Goal: Information Seeking & Learning: Learn about a topic

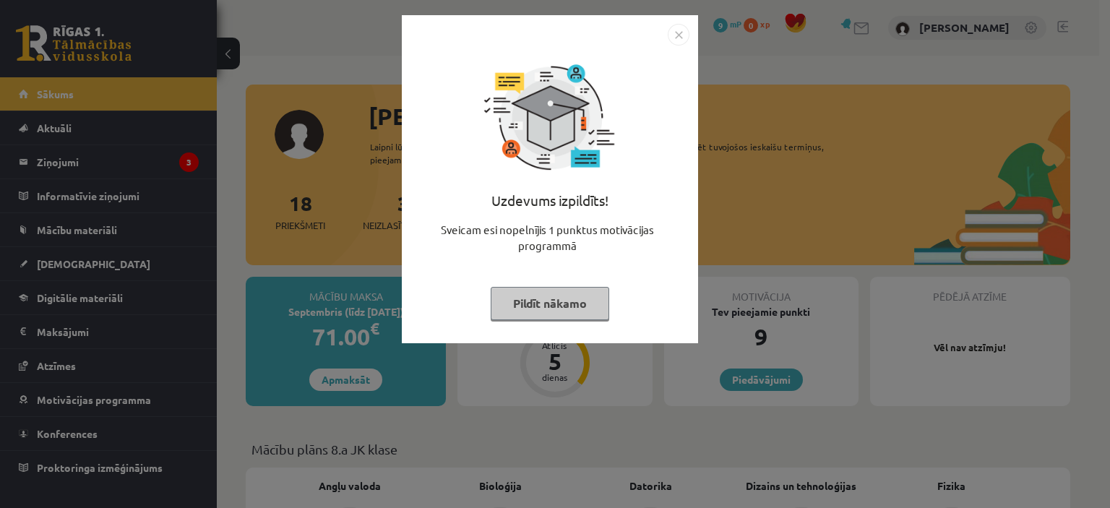
click at [676, 38] on img "Close" at bounding box center [679, 35] width 22 height 22
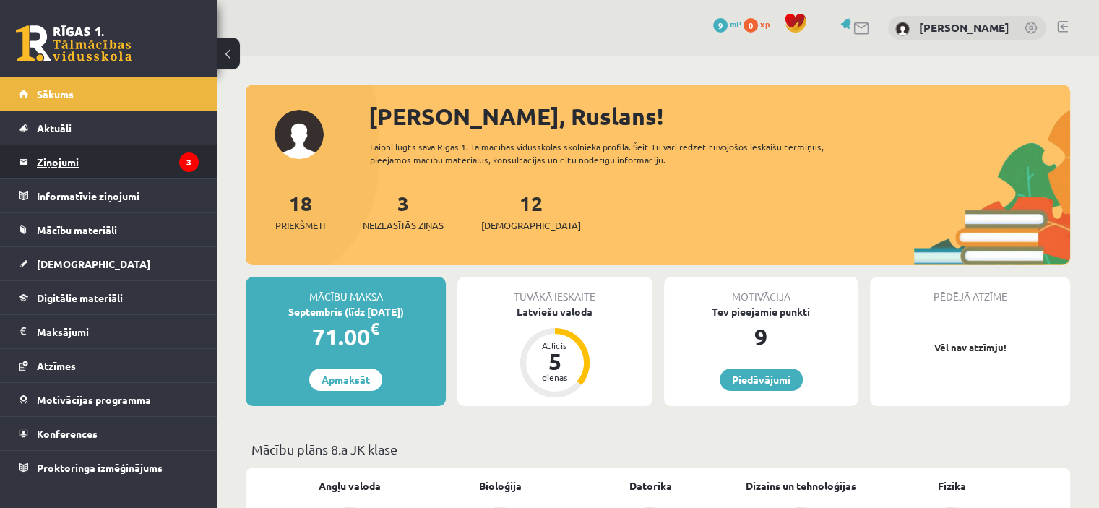
click at [86, 158] on legend "Ziņojumi 3" at bounding box center [118, 161] width 162 height 33
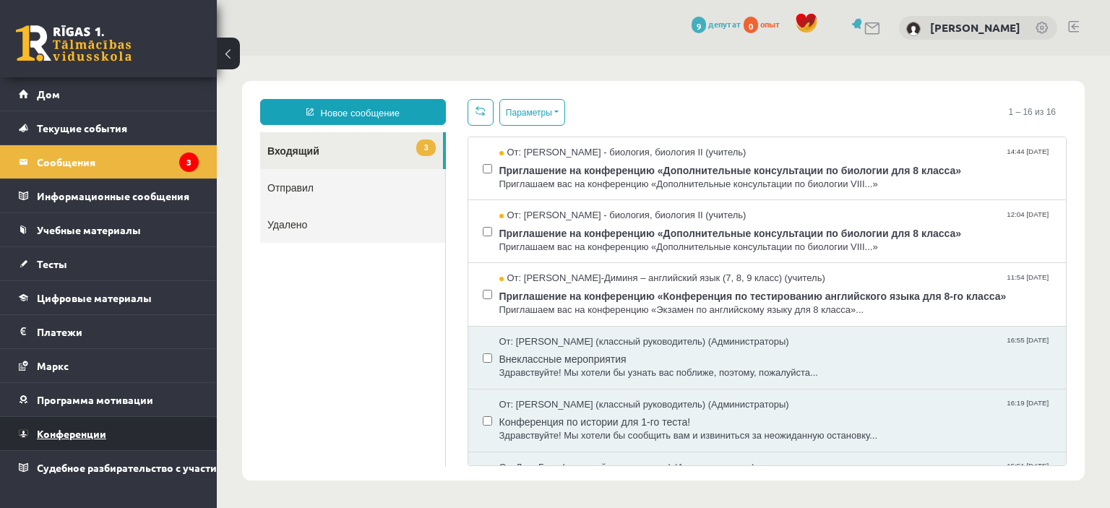
click at [93, 441] on link "Конференции" at bounding box center [109, 433] width 180 height 33
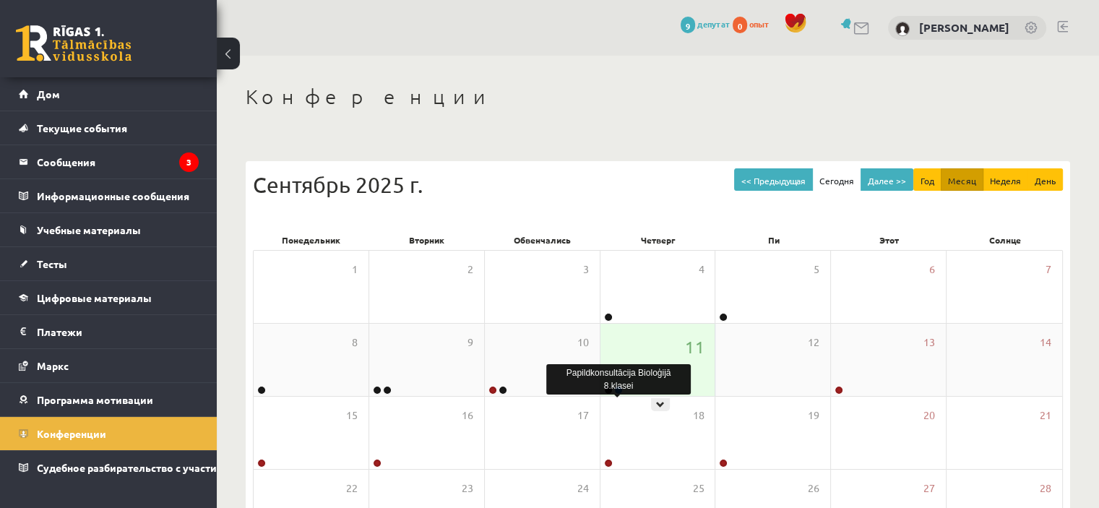
click at [618, 389] on body "0 Подарки 9 депутат 0 опыт [PERSON_NAME] Дом Текущие события Как учиться в eSCH…" at bounding box center [549, 254] width 1099 height 508
click at [673, 358] on div "11" at bounding box center [657, 360] width 115 height 72
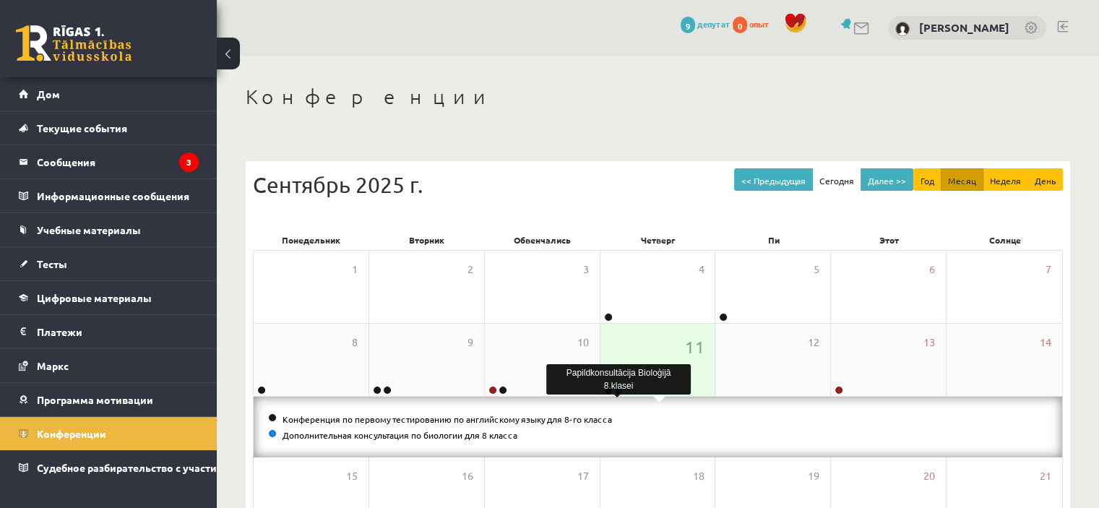
click at [618, 391] on link at bounding box center [618, 390] width 9 height 9
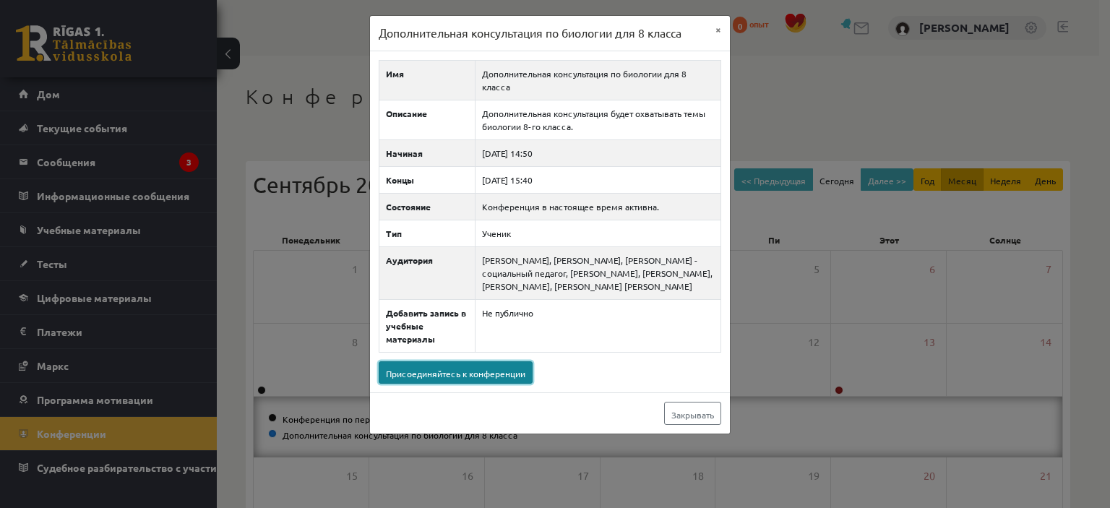
click at [486, 375] on font "Присоединяйтесь к конференции" at bounding box center [455, 374] width 139 height 12
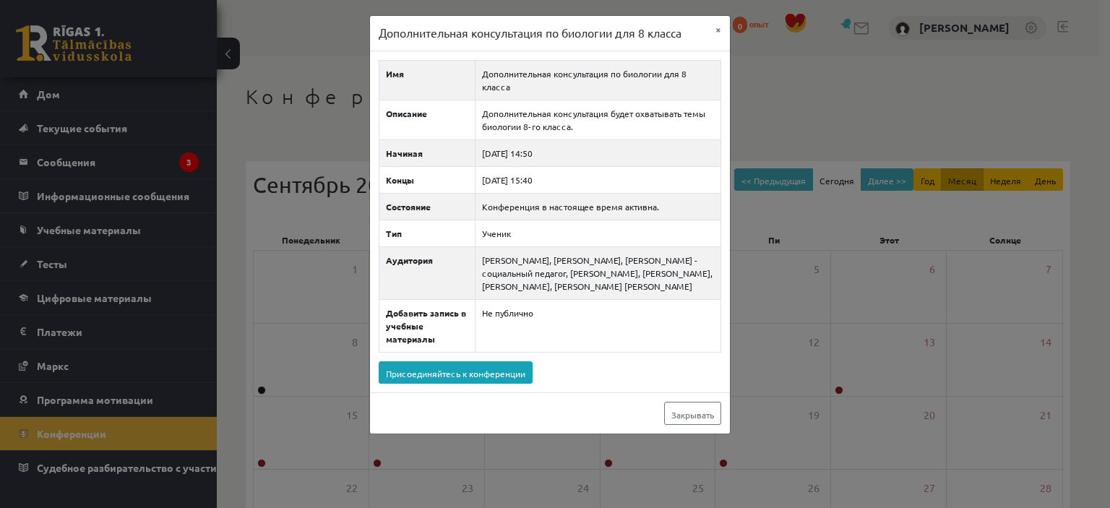
click at [249, 105] on div "Дополнительная консультация по биологии для 8 класса × Имя Дополнительная консу…" at bounding box center [555, 254] width 1110 height 508
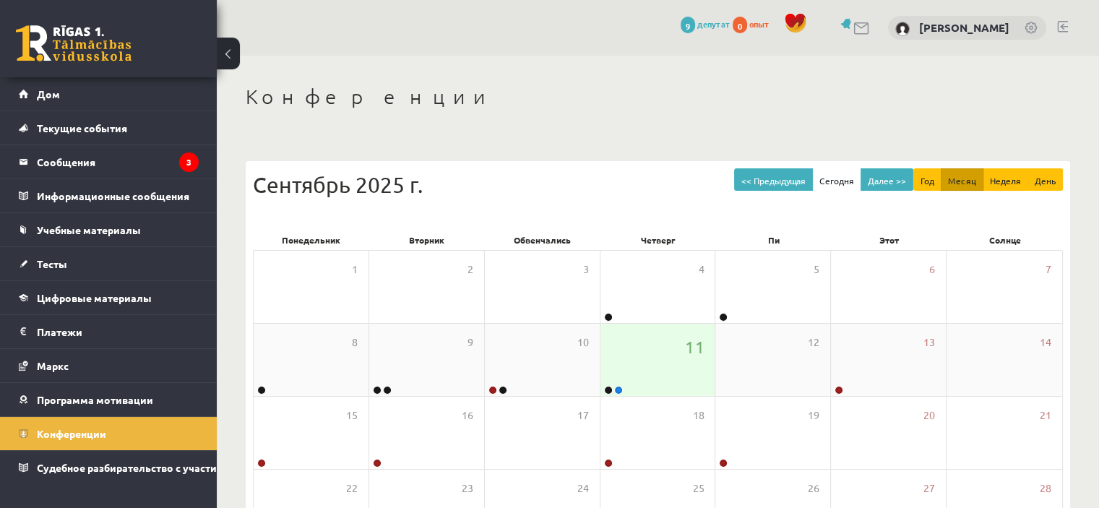
click at [616, 389] on link at bounding box center [618, 390] width 9 height 9
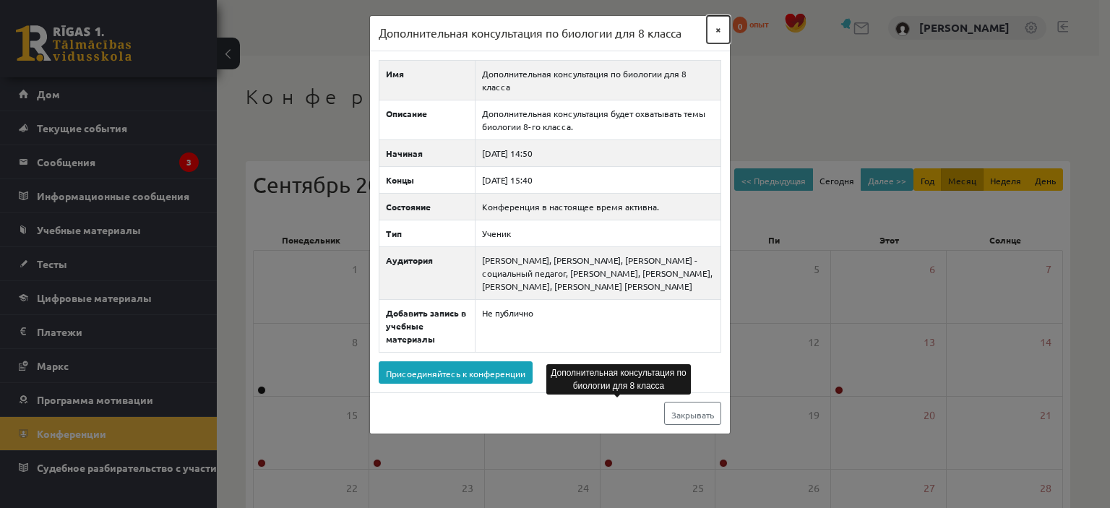
click at [715, 30] on font "×" at bounding box center [718, 28] width 6 height 13
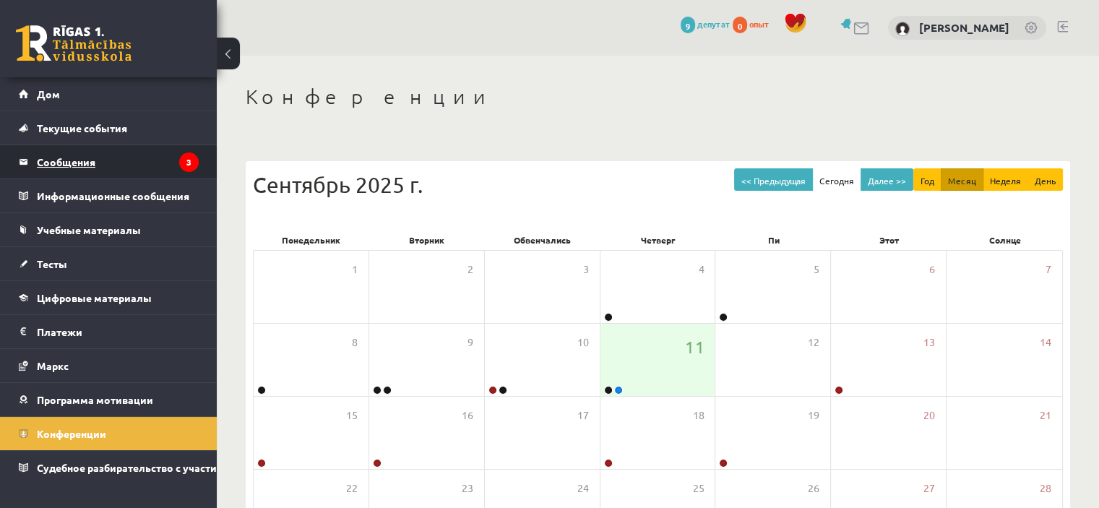
click at [137, 158] on legend "Сообщения 3" at bounding box center [118, 161] width 162 height 33
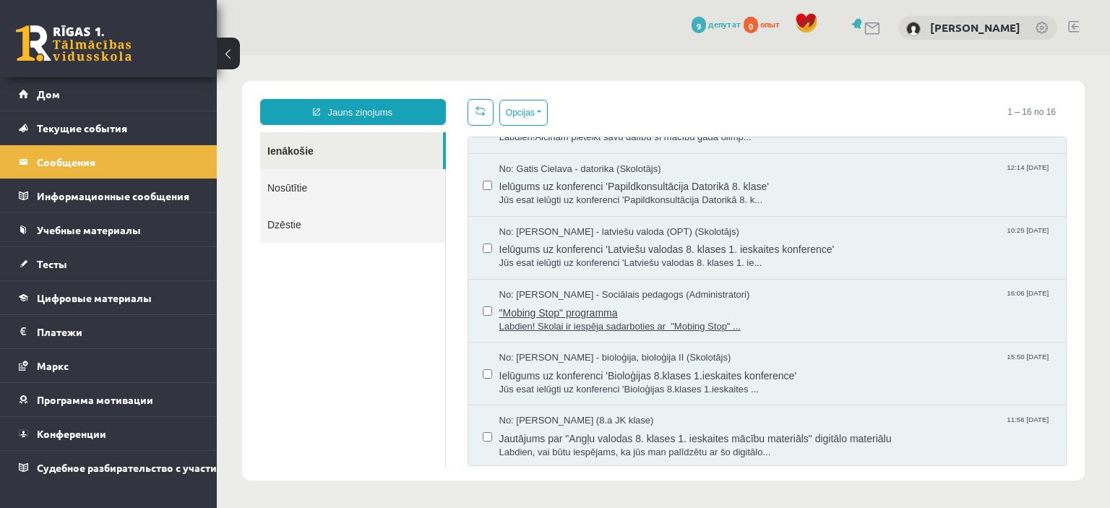
scroll to position [676, 0]
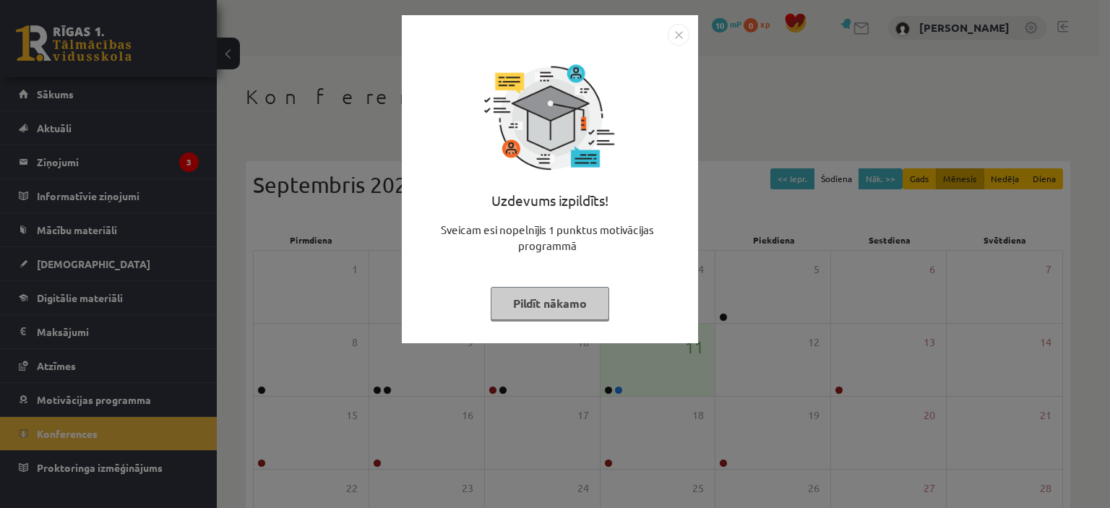
click at [387, 132] on div "Uzdevums izpildīts! Sveicam esi nopelnījis 1 punktus motivācijas programmā Pild…" at bounding box center [555, 254] width 1110 height 508
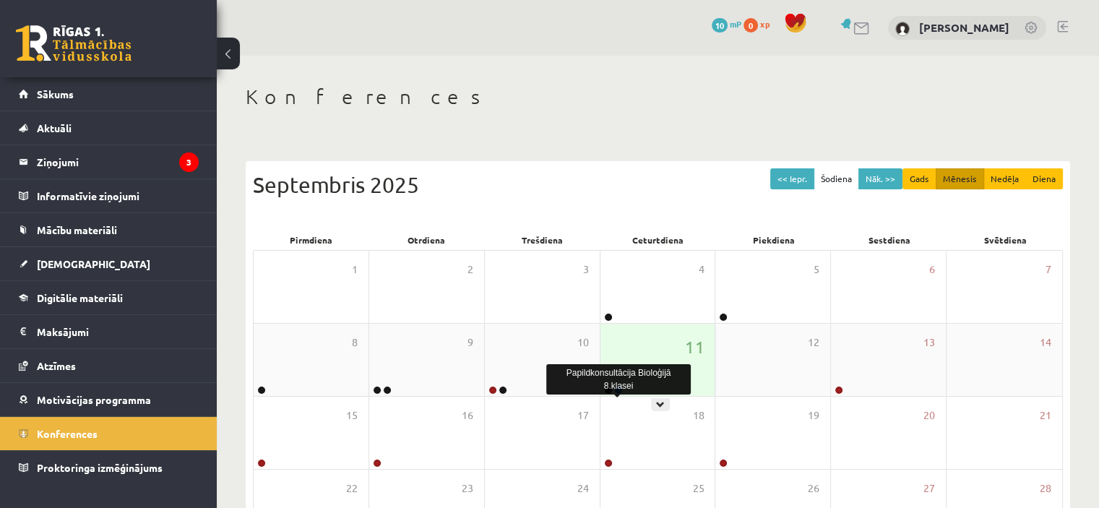
click at [619, 389] on link at bounding box center [618, 390] width 9 height 9
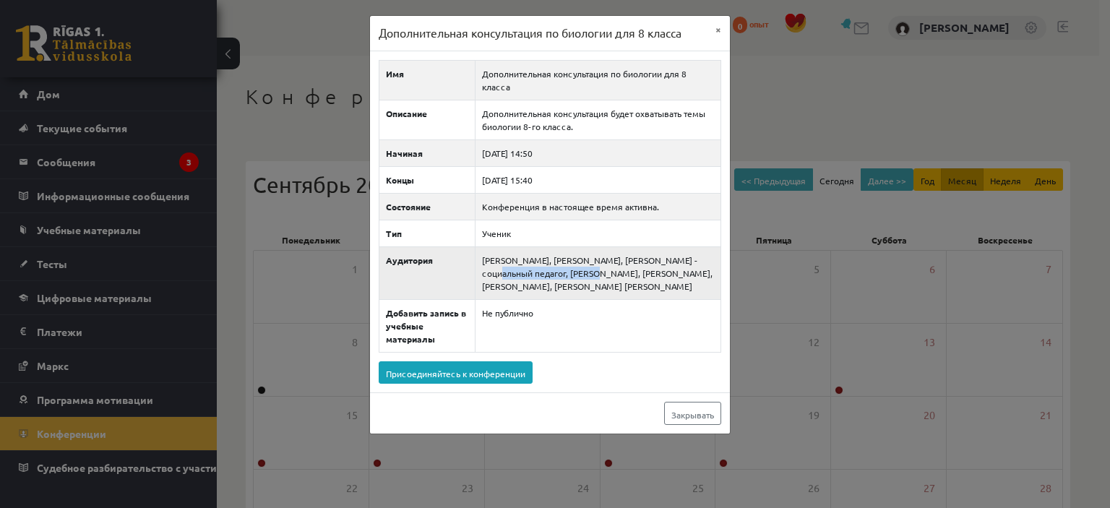
drag, startPoint x: 475, startPoint y: 254, endPoint x: 574, endPoint y: 256, distance: 99.8
click at [574, 256] on td "[PERSON_NAME], [PERSON_NAME], [PERSON_NAME] - социальный педагог, [PERSON_NAME]…" at bounding box center [598, 272] width 246 height 53
click at [610, 294] on td "[PERSON_NAME], [PERSON_NAME], [PERSON_NAME] - социальный педагог, [PERSON_NAME]…" at bounding box center [598, 272] width 246 height 53
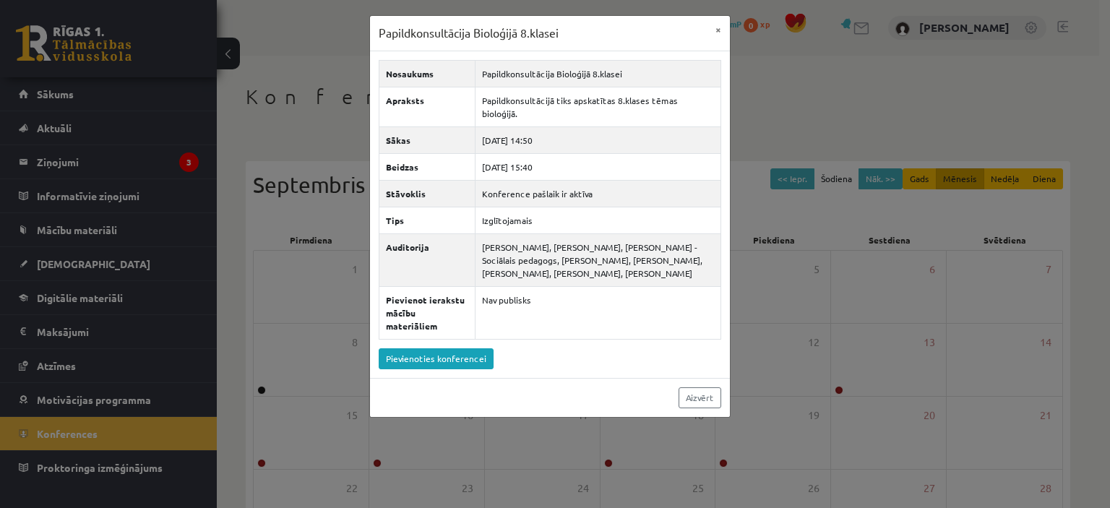
click at [788, 233] on div "Papildkonsultācija Bioloģijā 8.klasei × Nosaukums Papildkonsultācija Bioloģijā …" at bounding box center [555, 254] width 1110 height 508
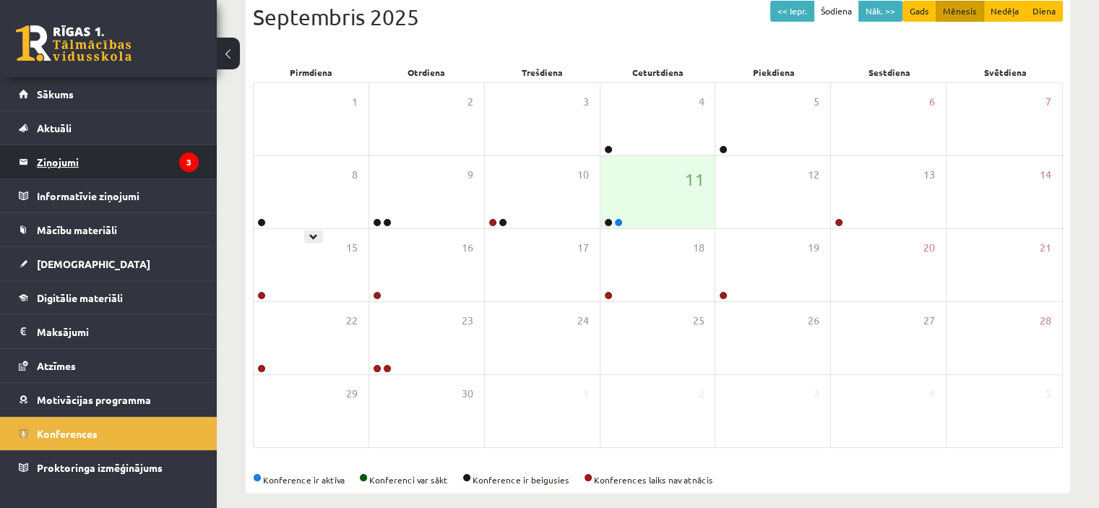
scroll to position [181, 0]
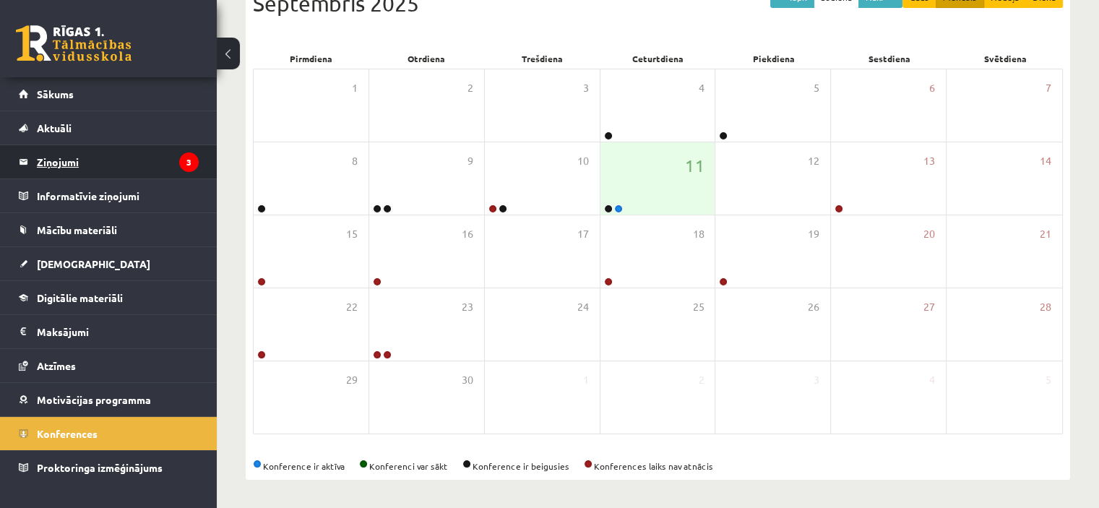
click at [142, 163] on legend "Ziņojumi 3" at bounding box center [118, 161] width 162 height 33
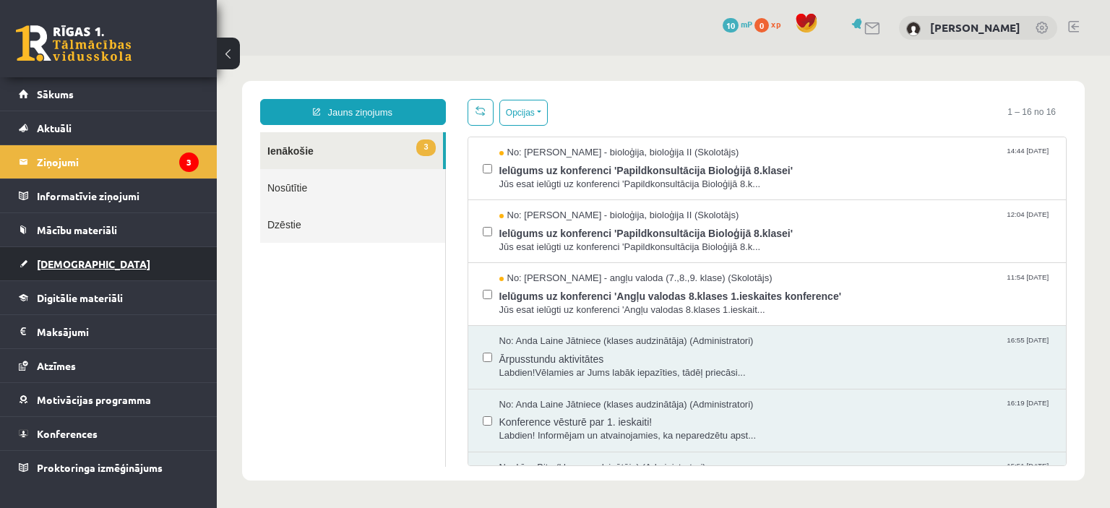
click at [112, 274] on link "[DEMOGRAPHIC_DATA]" at bounding box center [109, 263] width 180 height 33
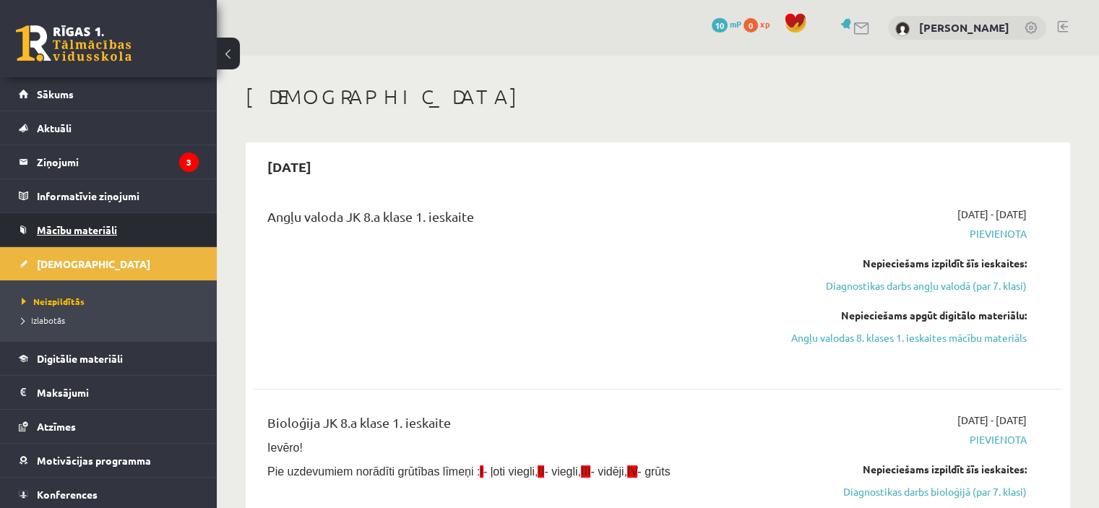
click at [113, 233] on span "Mācību materiāli" at bounding box center [77, 229] width 80 height 13
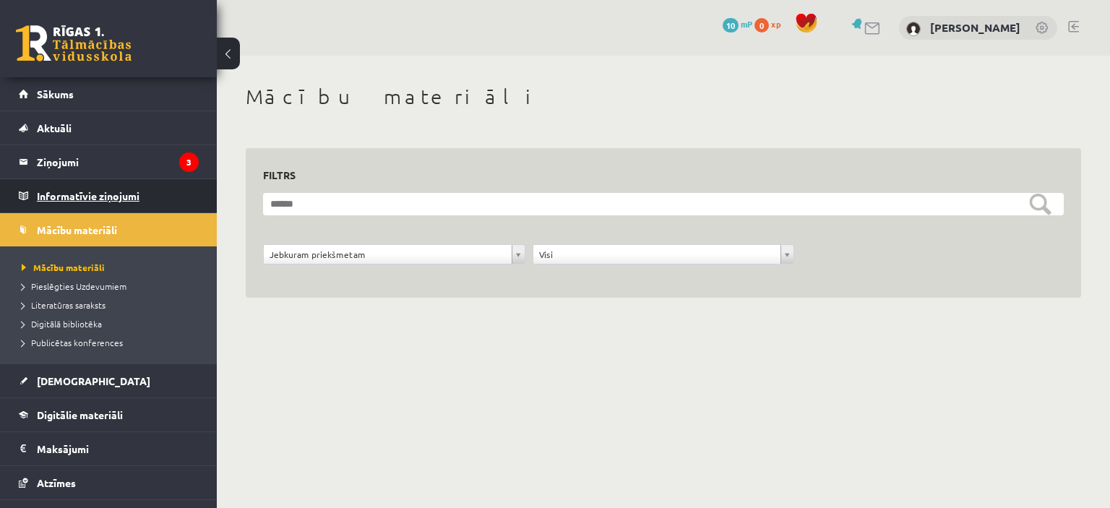
click at [113, 196] on legend "Informatīvie ziņojumi 0" at bounding box center [118, 195] width 162 height 33
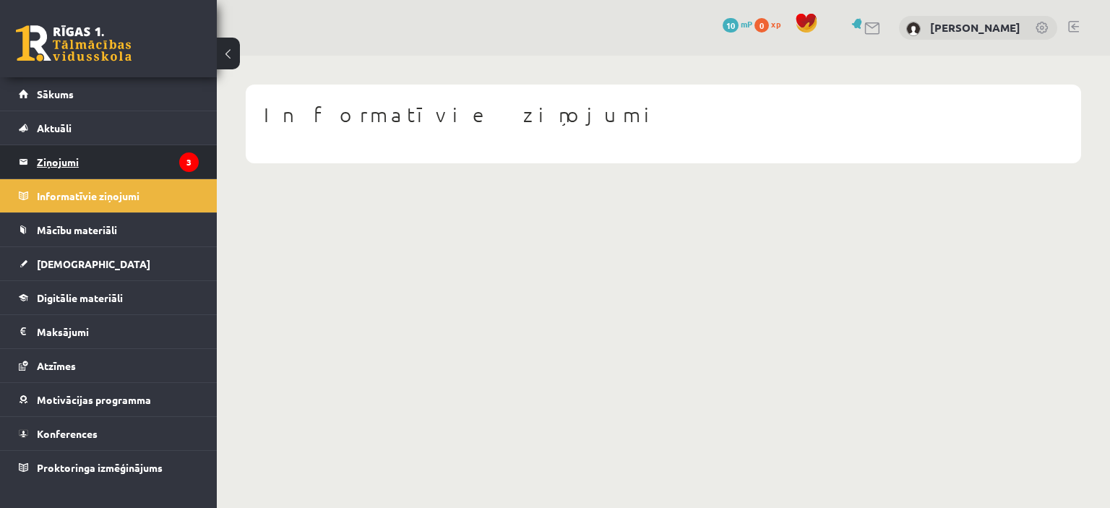
click at [120, 161] on legend "Ziņojumi 3" at bounding box center [118, 161] width 162 height 33
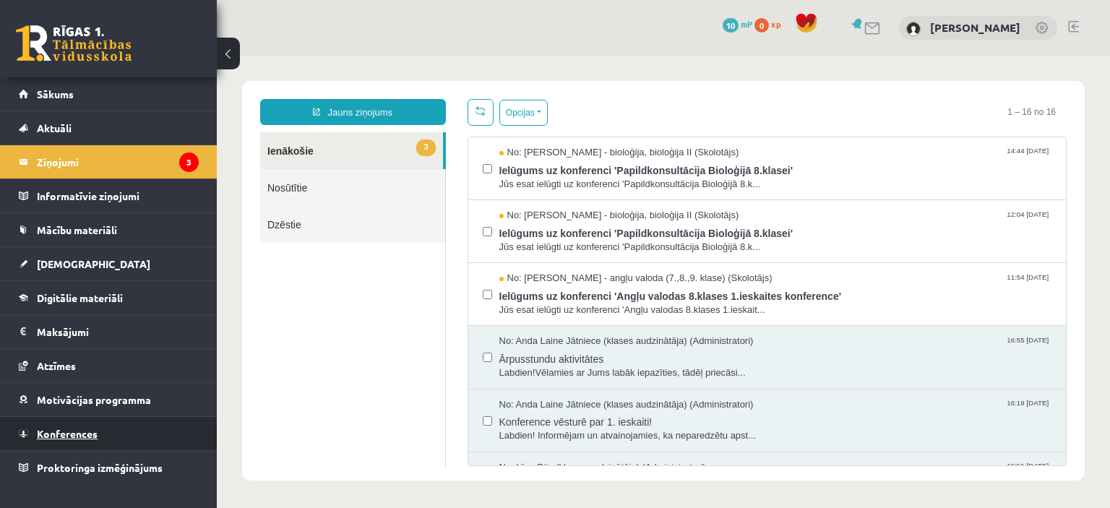
click at [90, 428] on span "Konferences" at bounding box center [67, 433] width 61 height 13
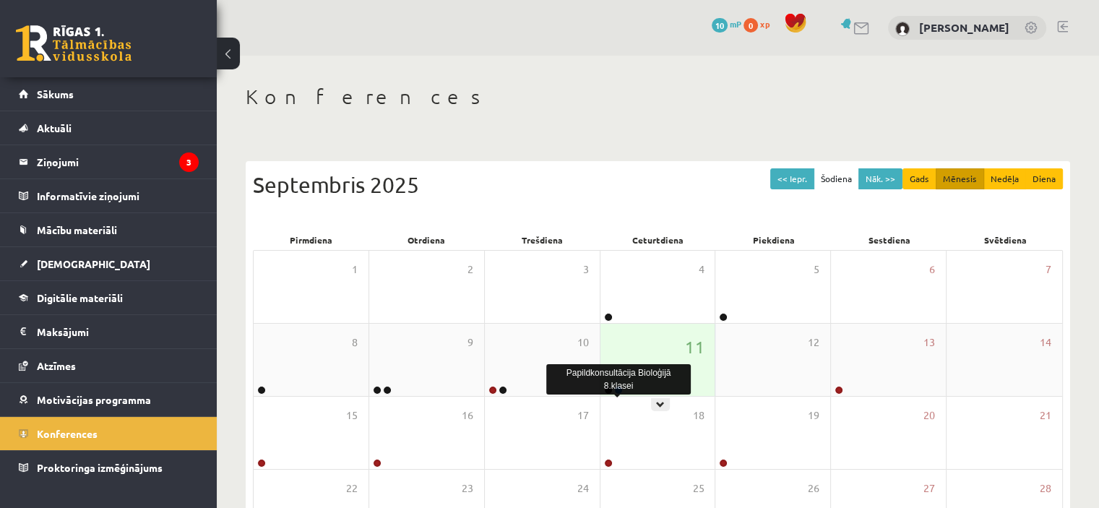
click at [619, 388] on link at bounding box center [618, 390] width 9 height 9
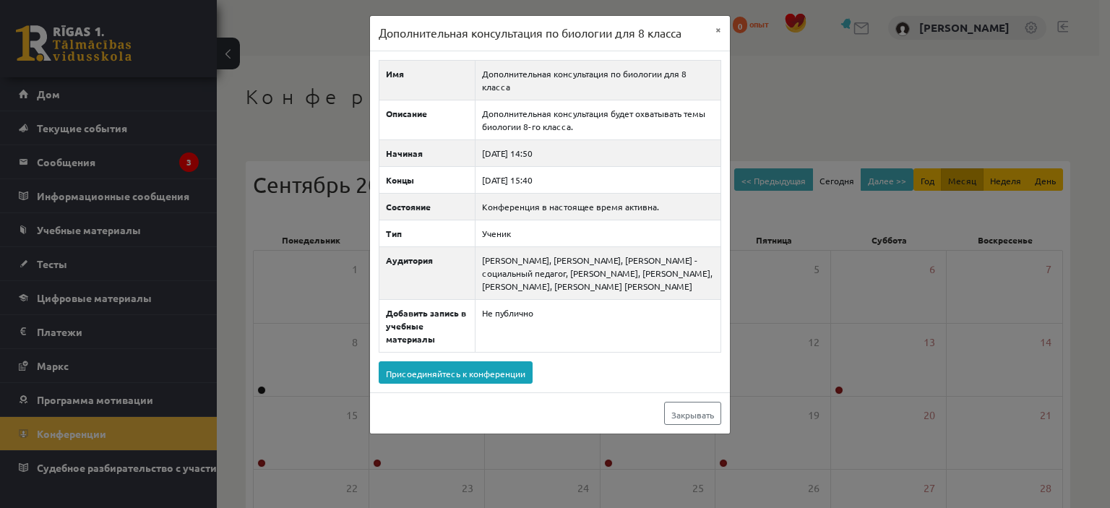
click at [756, 121] on div "Дополнительная консультация по биологии для 8 класса × Имя Дополнительная консу…" at bounding box center [555, 254] width 1110 height 508
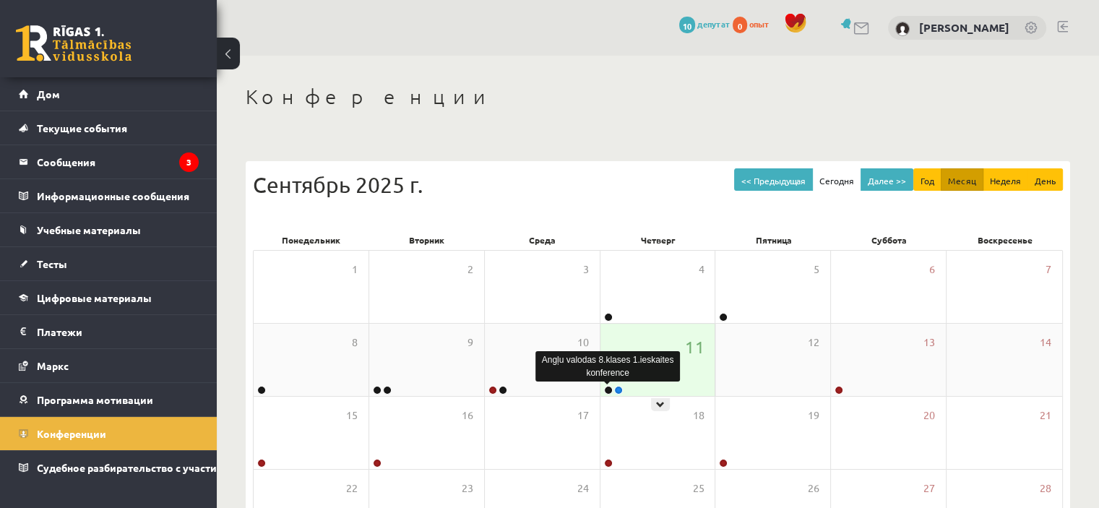
click at [605, 390] on body "0 Подарки 10 депутат 0 опыт [PERSON_NAME] Дом Текущие события Как учиться в eSC…" at bounding box center [549, 254] width 1099 height 508
drag, startPoint x: 616, startPoint y: 330, endPoint x: 610, endPoint y: 360, distance: 30.3
click at [616, 333] on div "11" at bounding box center [657, 360] width 115 height 72
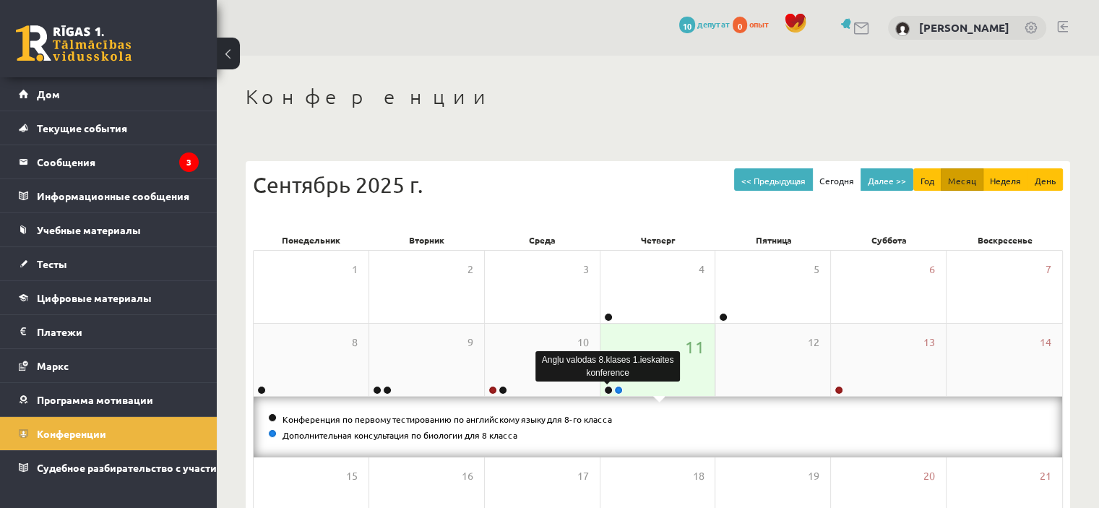
click at [608, 391] on body "0 Подарки 10 депутат 0 опыт [PERSON_NAME] Дом Текущие события Как учиться в eSC…" at bounding box center [549, 254] width 1099 height 508
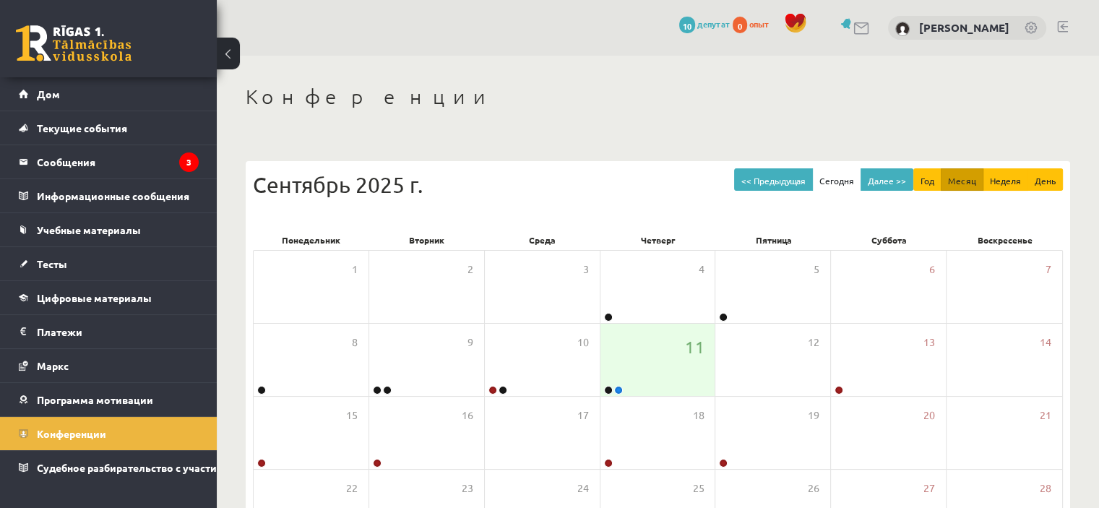
click at [608, 391] on div "Конференция по первому тестированию по английскому языку для 8-го класса" at bounding box center [607, 372] width 145 height 43
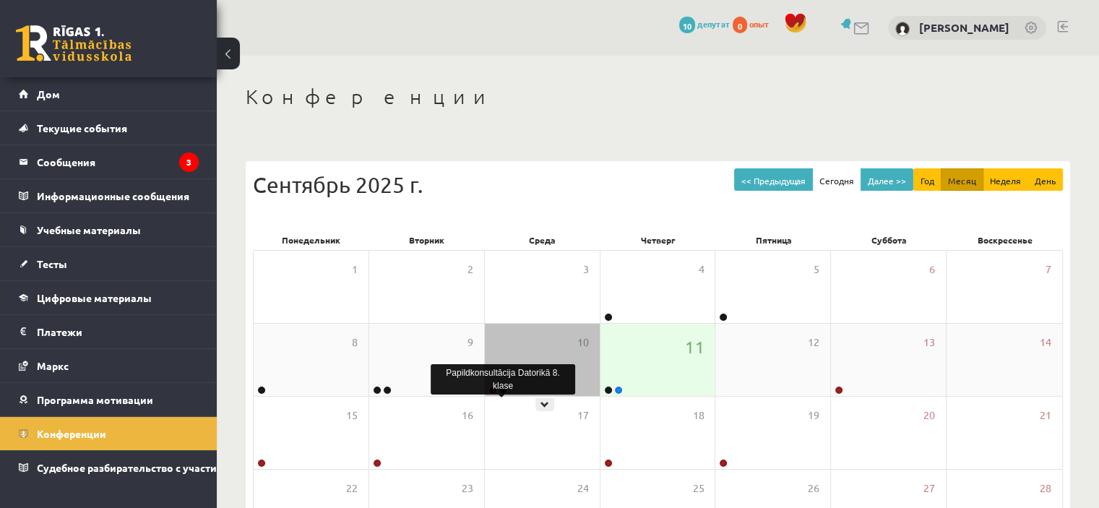
click at [504, 390] on body "0 Подарки 10 депутат 0 опыт [PERSON_NAME] Дом Текущие события Как учиться в eSC…" at bounding box center [549, 254] width 1099 height 508
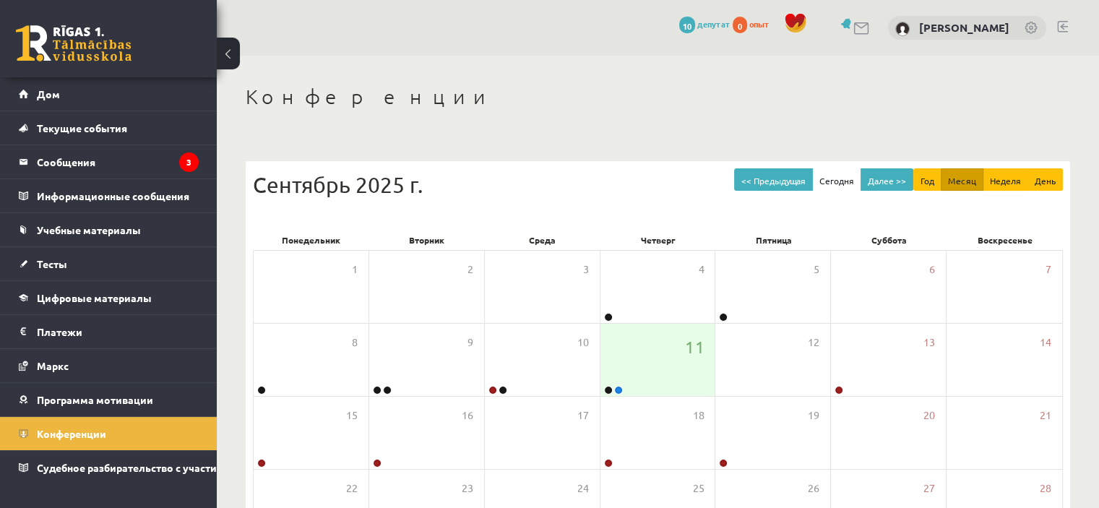
click at [500, 388] on font "Дополнительная консультация по информатике, 8 класс" at bounding box center [503, 379] width 136 height 23
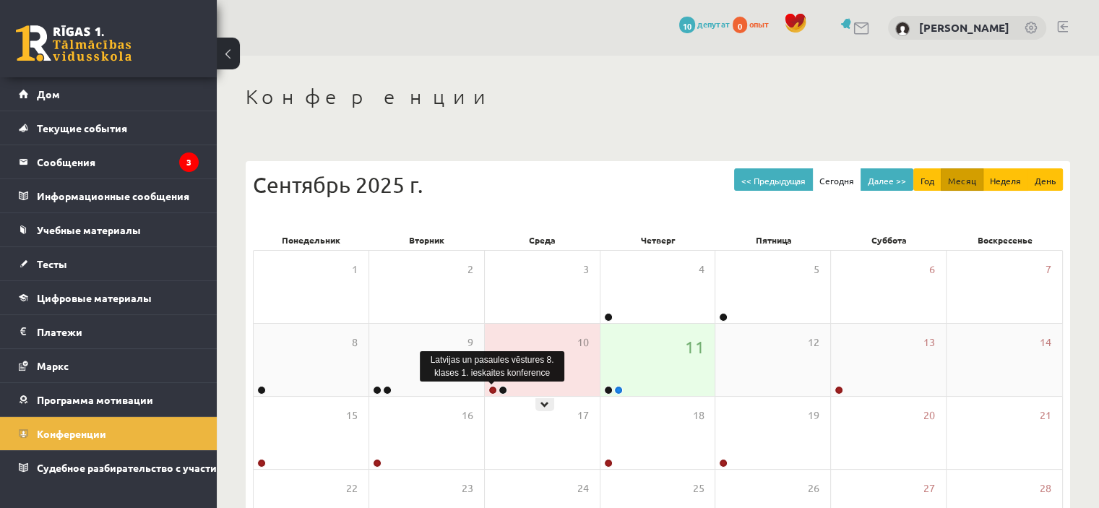
click at [489, 389] on link at bounding box center [492, 390] width 9 height 9
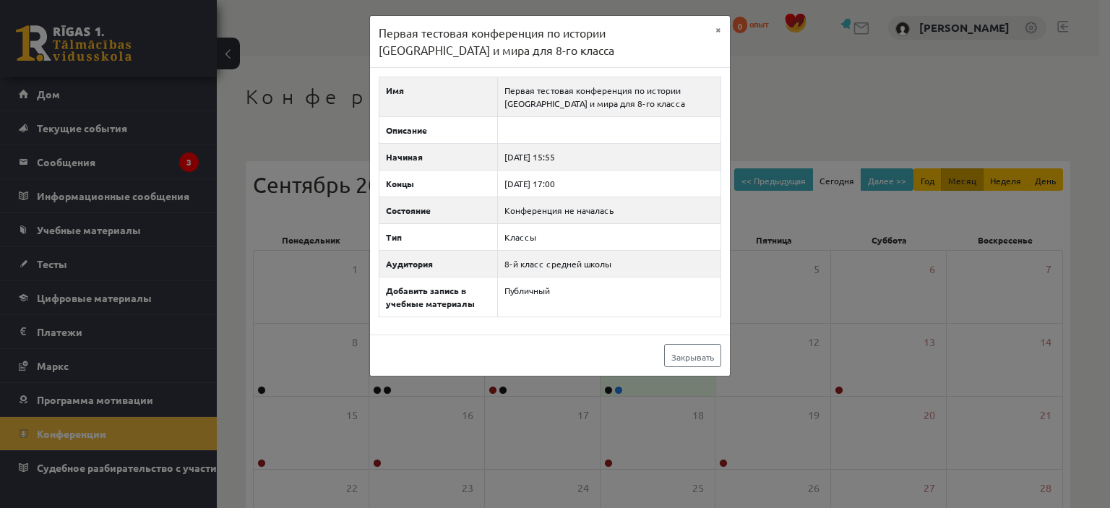
click at [794, 71] on div "Первая тестовая конференция по истории [GEOGRAPHIC_DATA] и мира для 8-го класса…" at bounding box center [555, 254] width 1110 height 508
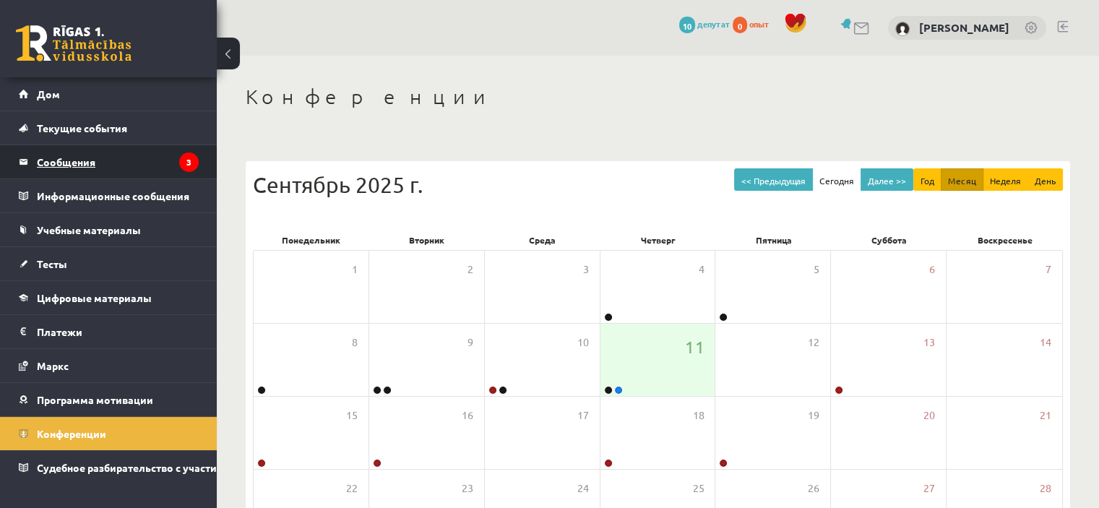
click at [142, 158] on legend "Сообщения 3" at bounding box center [118, 161] width 162 height 33
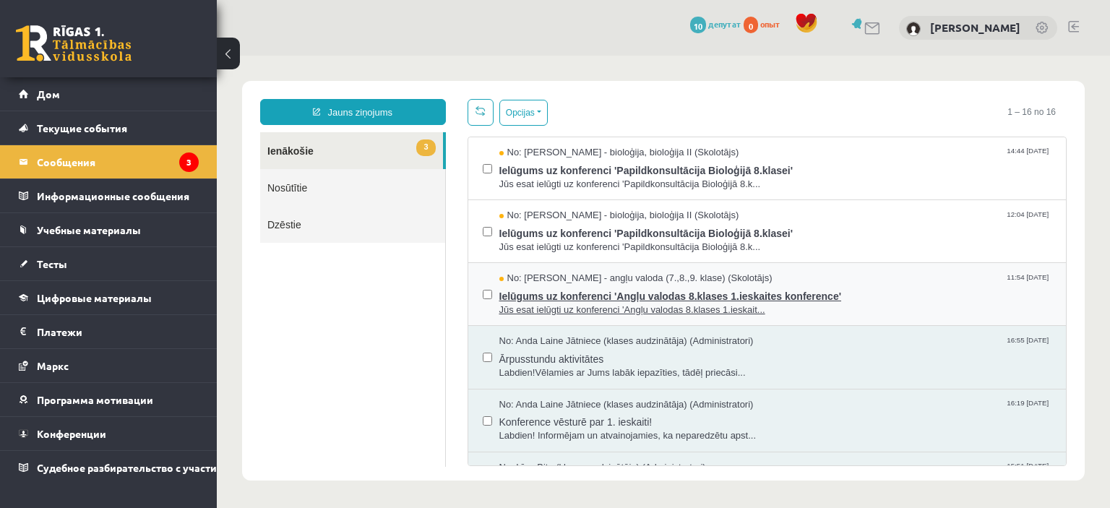
click at [858, 277] on div "No: [PERSON_NAME] - angļu valoda (7.,8.,9. klase) (Skolotājs) 11:54 [DATE]" at bounding box center [775, 279] width 553 height 14
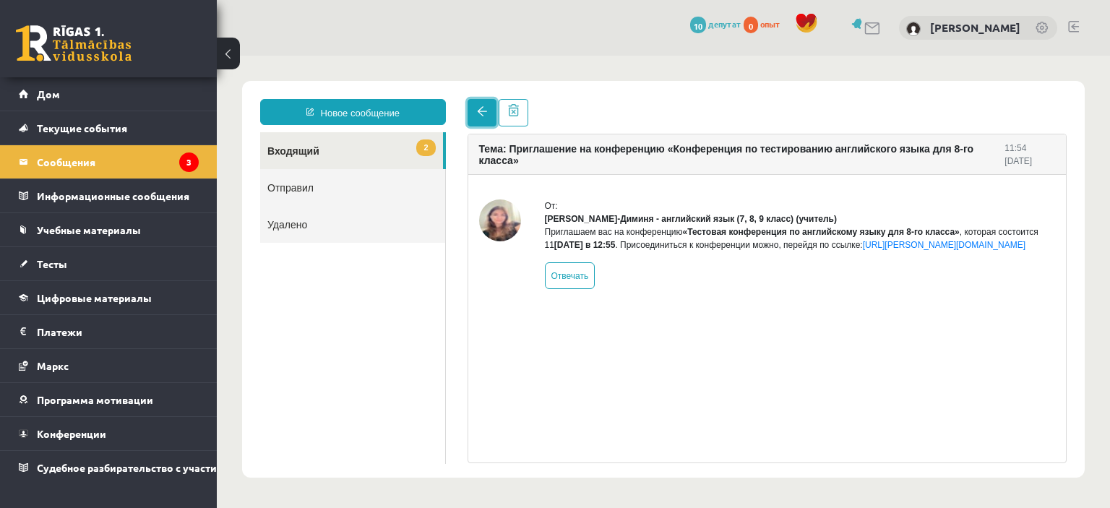
click at [482, 108] on span at bounding box center [482, 111] width 10 height 10
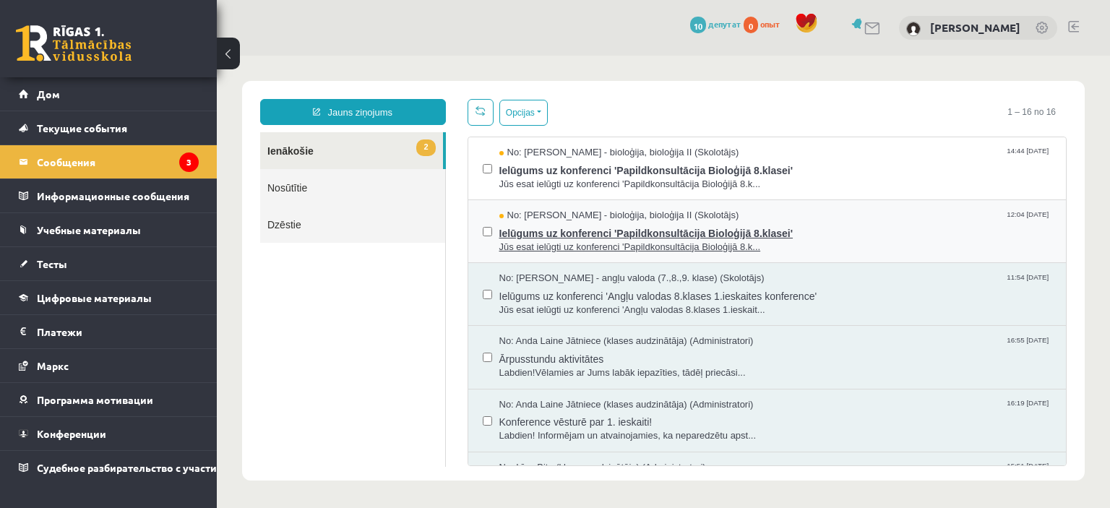
click at [650, 219] on span "No: [PERSON_NAME] - bioloģija, bioloģija II (Skolotājs)" at bounding box center [619, 216] width 240 height 14
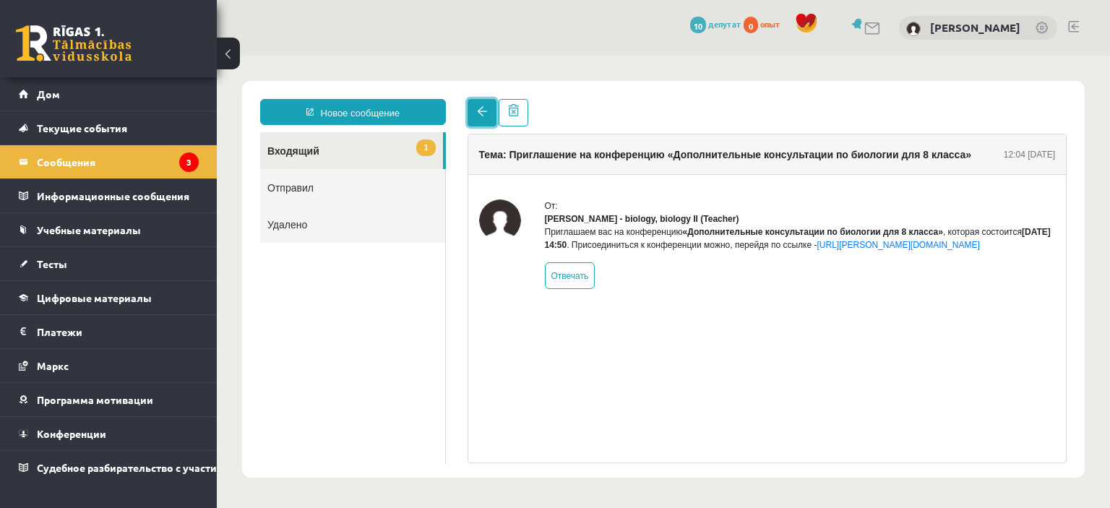
click at [474, 110] on link at bounding box center [481, 112] width 29 height 27
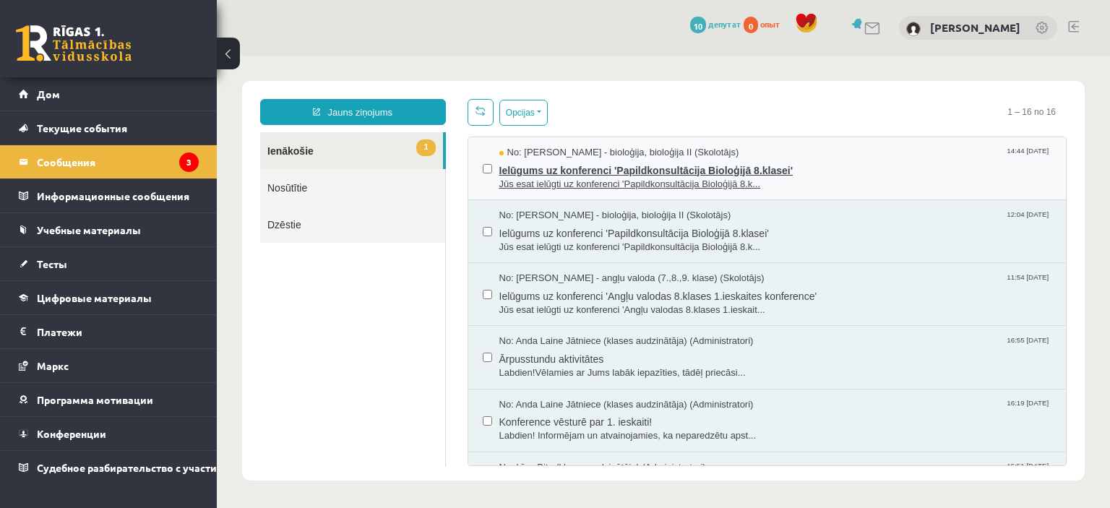
click at [647, 160] on span "Ielūgums uz konferenci 'Papildkonsultācija Bioloģijā 8.klasei'" at bounding box center [775, 169] width 553 height 18
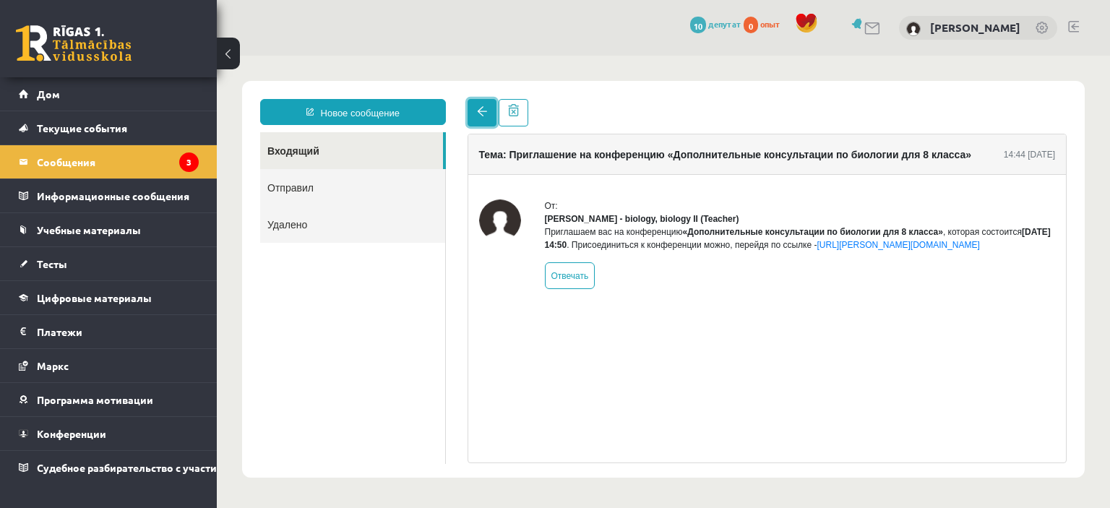
click at [483, 124] on link at bounding box center [481, 112] width 29 height 27
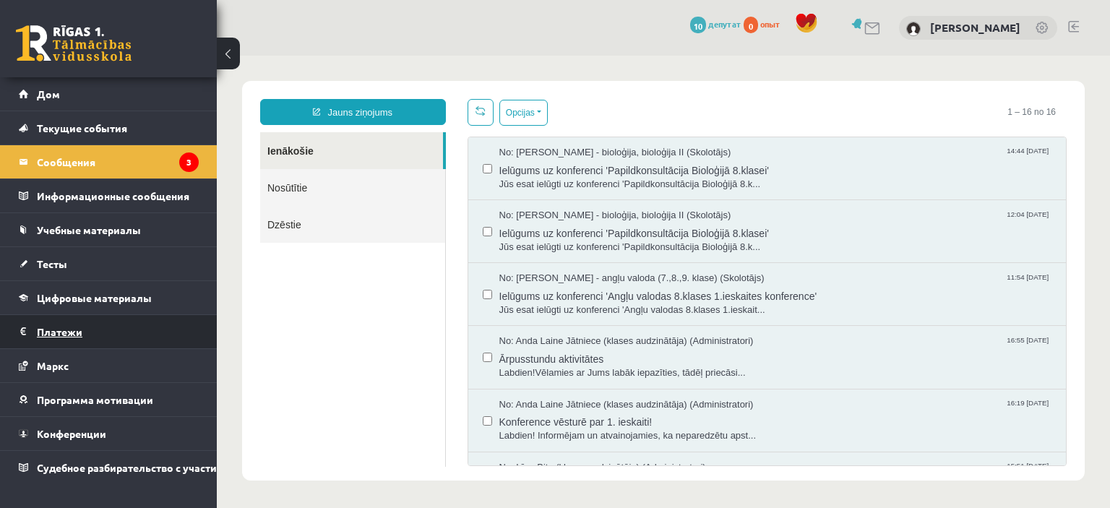
click at [121, 336] on legend "Платежи 0" at bounding box center [118, 331] width 162 height 33
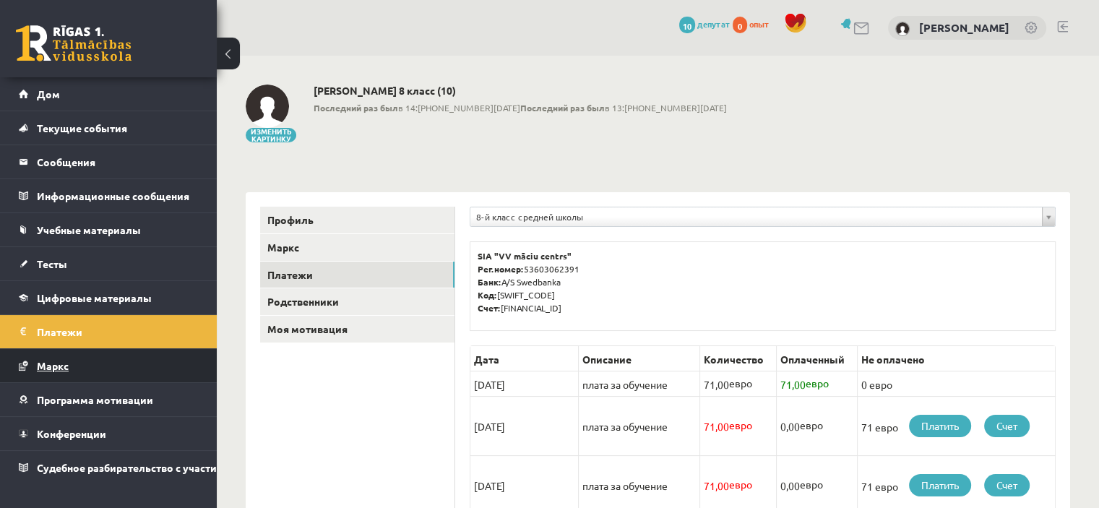
click at [99, 358] on link "Маркс" at bounding box center [109, 365] width 180 height 33
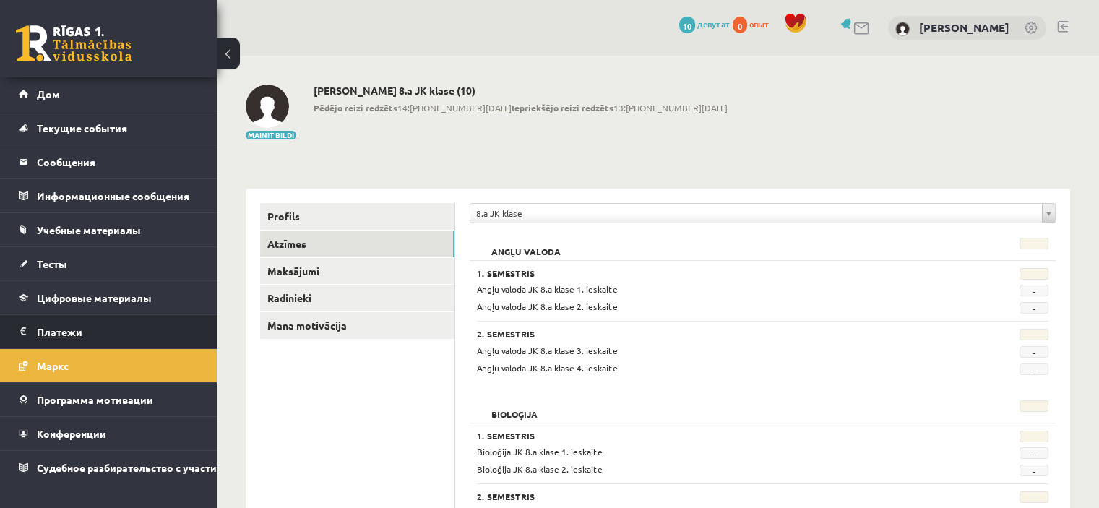
click at [127, 321] on legend "Платежи 0" at bounding box center [118, 331] width 162 height 33
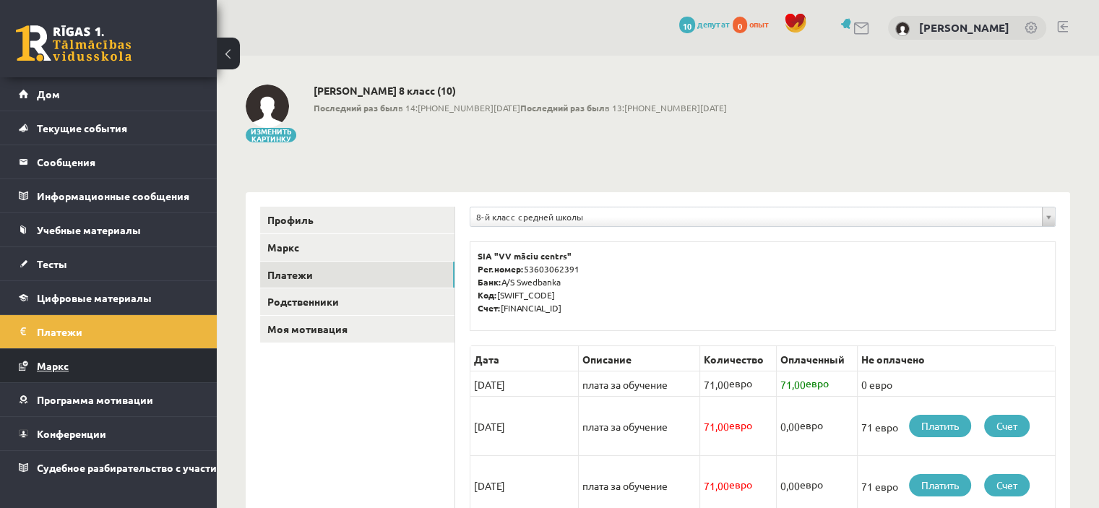
click at [133, 366] on link "Маркс" at bounding box center [109, 365] width 180 height 33
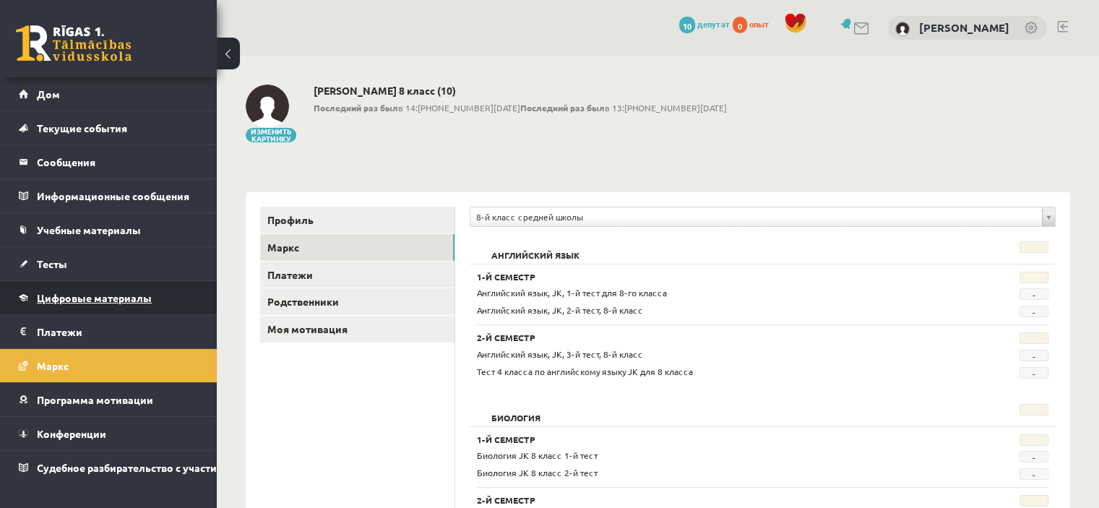
click at [145, 297] on font "Цифровые материалы" at bounding box center [94, 297] width 115 height 13
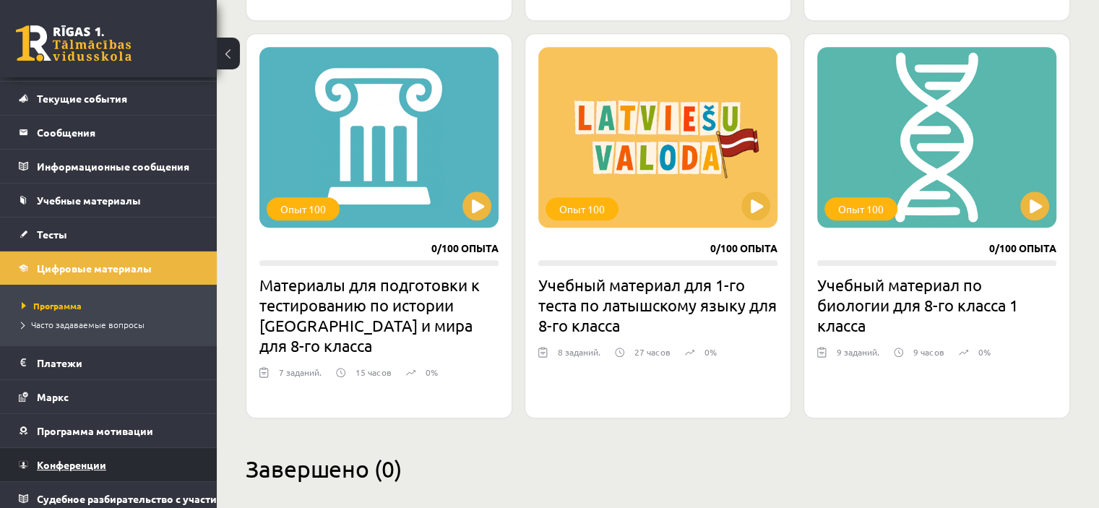
scroll to position [46, 0]
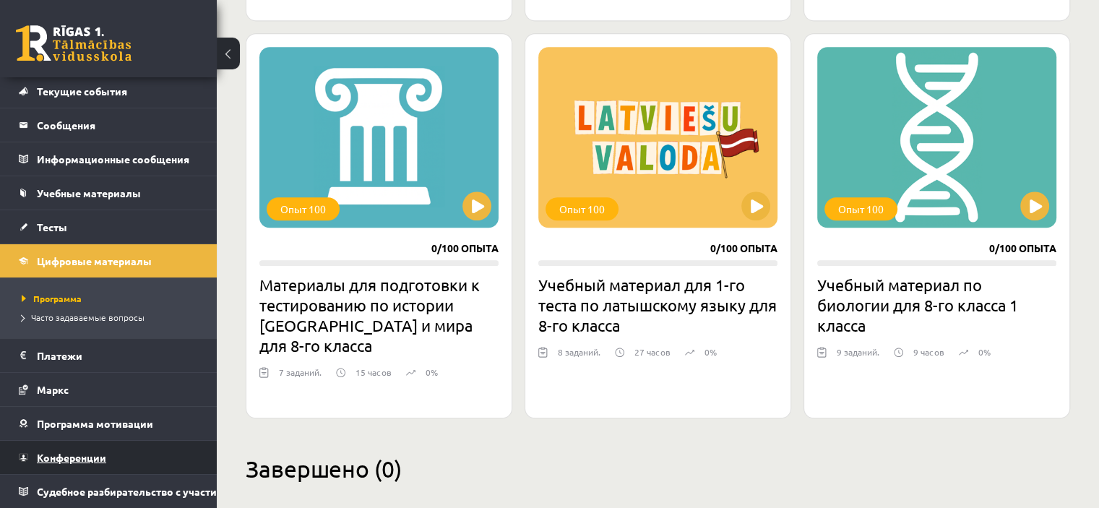
click at [85, 441] on link "Конференции" at bounding box center [109, 457] width 180 height 33
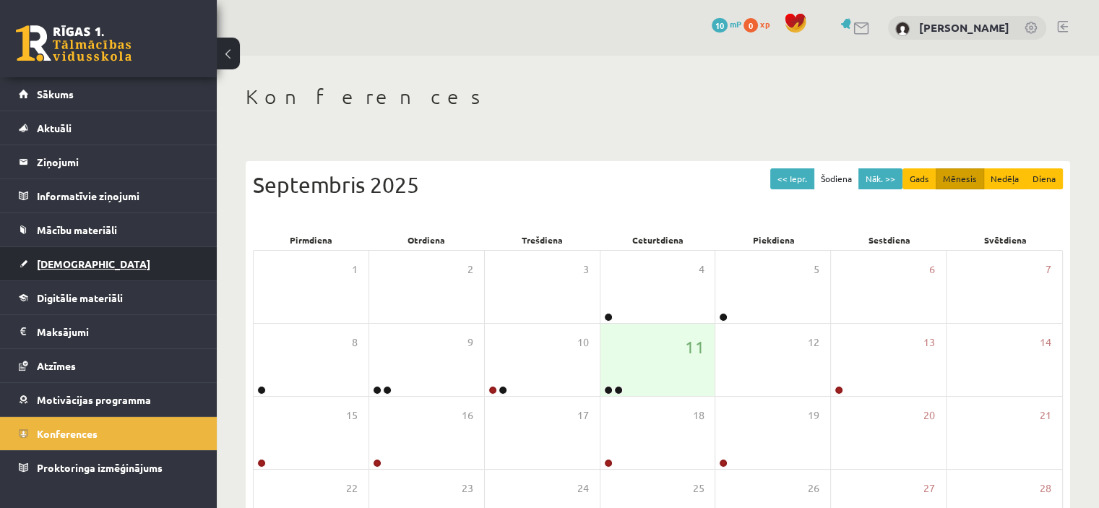
click at [105, 254] on link "[DEMOGRAPHIC_DATA]" at bounding box center [109, 263] width 180 height 33
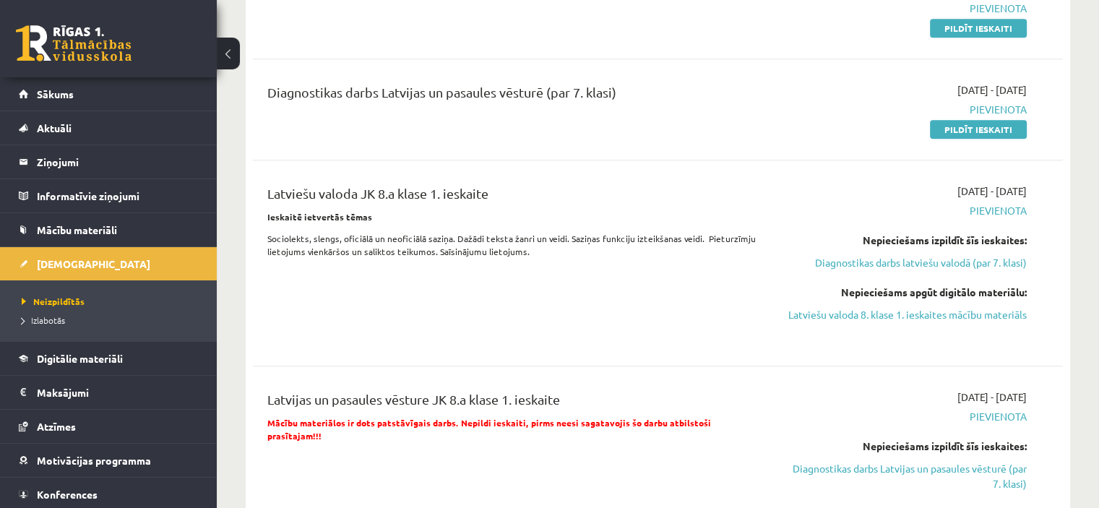
scroll to position [939, 0]
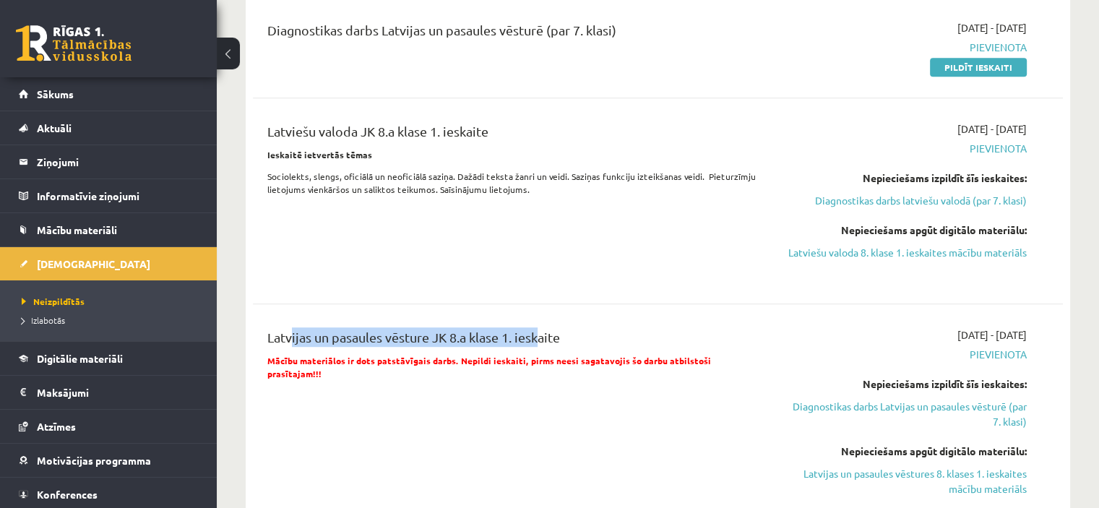
drag, startPoint x: 288, startPoint y: 346, endPoint x: 533, endPoint y: 332, distance: 246.1
click at [533, 332] on div "Latvijas un pasaules vēsture JK 8.a klase 1. ieskaite Mācību materiālos ir dots…" at bounding box center [658, 422] width 810 height 218
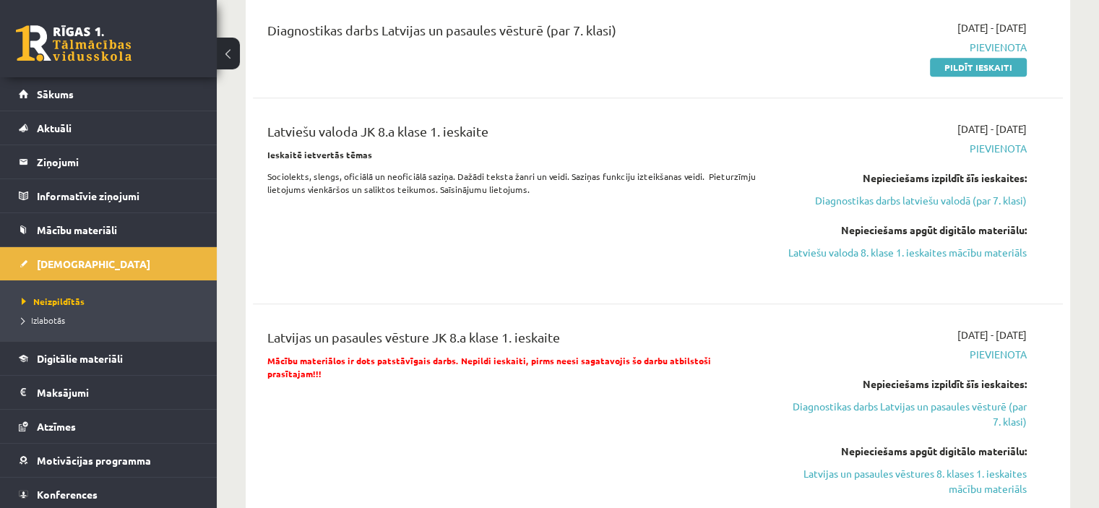
drag, startPoint x: 263, startPoint y: 350, endPoint x: 286, endPoint y: 350, distance: 23.1
click at [263, 350] on div "Latvijas un pasaules vēsture JK 8.a klase 1. ieskaite Mācību materiālos ir dots…" at bounding box center [516, 421] width 521 height 189
drag, startPoint x: 643, startPoint y: 334, endPoint x: 300, endPoint y: 340, distance: 343.2
click at [303, 340] on div "Latvijas un pasaules vēsture JK 8.a klase 1. ieskaite Mācību materiālos ir dots…" at bounding box center [658, 422] width 810 height 218
click at [352, 349] on div "Latvijas un pasaules vēsture JK 8.a klase 1. ieskaite" at bounding box center [516, 340] width 499 height 27
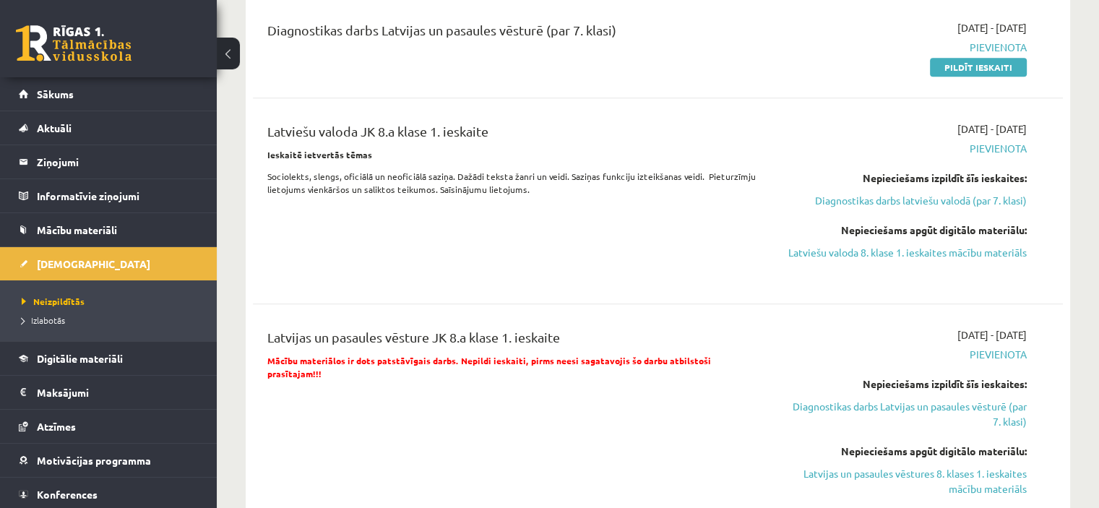
click at [275, 354] on div "Latvijas un pasaules vēsture JK 8.a klase 1. ieskaite" at bounding box center [516, 340] width 499 height 27
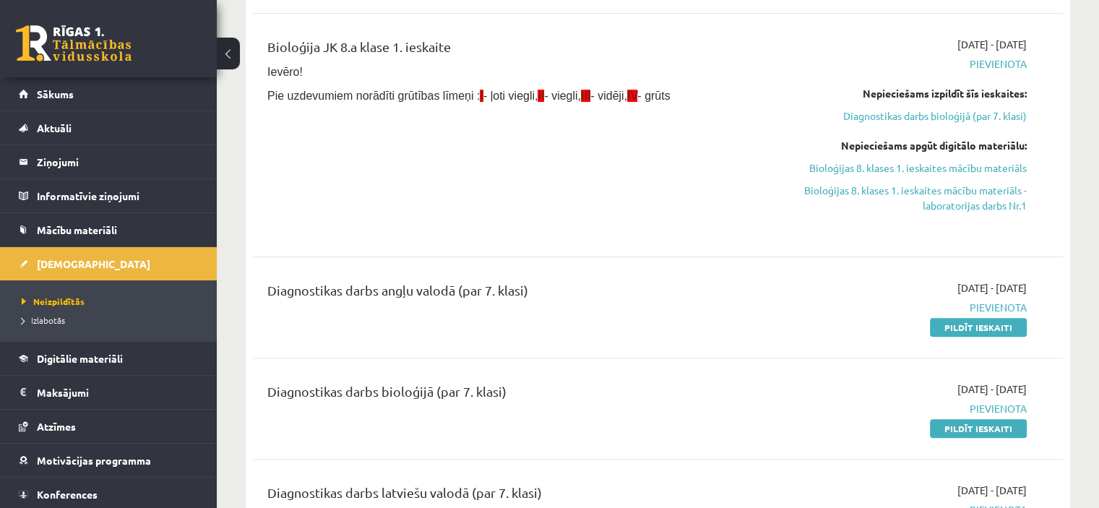
scroll to position [289, 0]
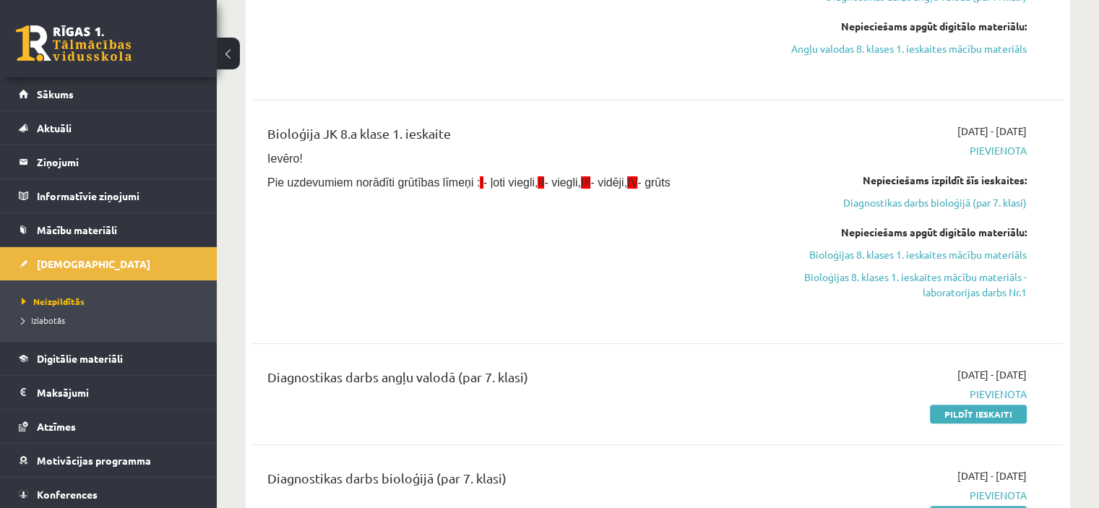
click at [482, 314] on div "Bioloģija JK 8.a klase 1. ieskaite Ievēro! Pie uzdevumiem norādīti grūtības līm…" at bounding box center [516, 222] width 521 height 197
